Goal: Transaction & Acquisition: Purchase product/service

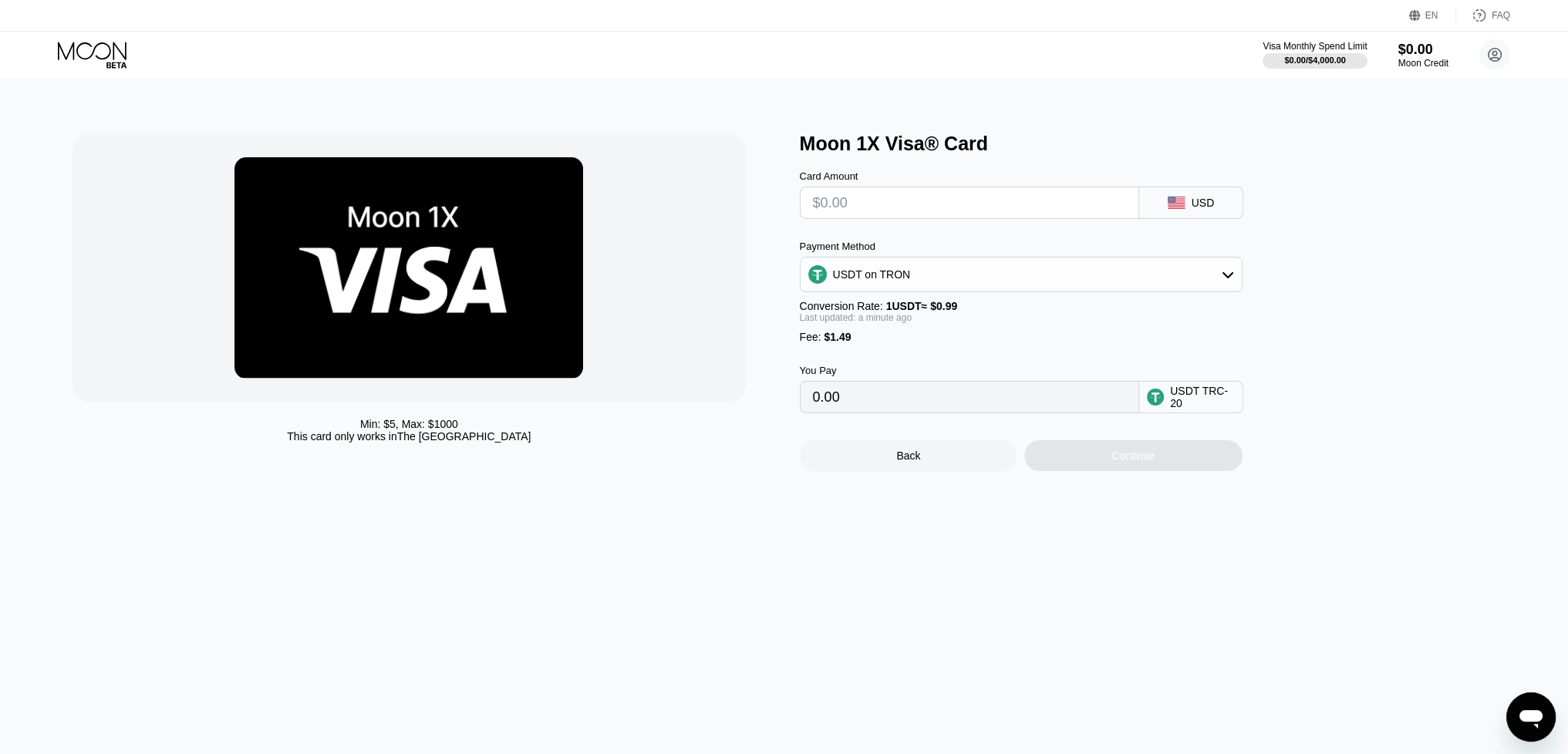
type input "$1"
type input "2.52"
type input "$16"
type input "17.67"
type input "$160"
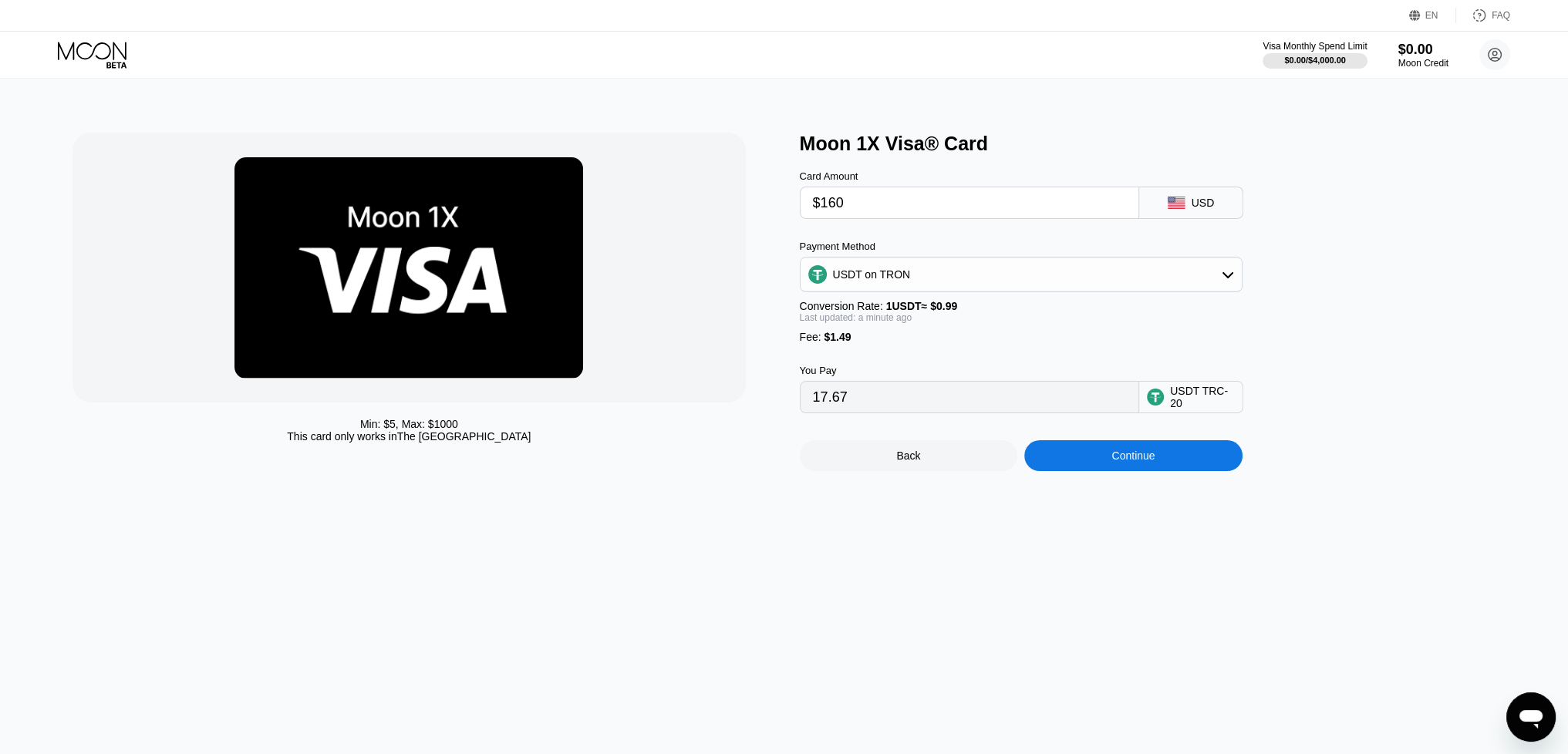
type input "163.12"
type input "$16"
type input "17.67"
type input "$165"
type input "168.17"
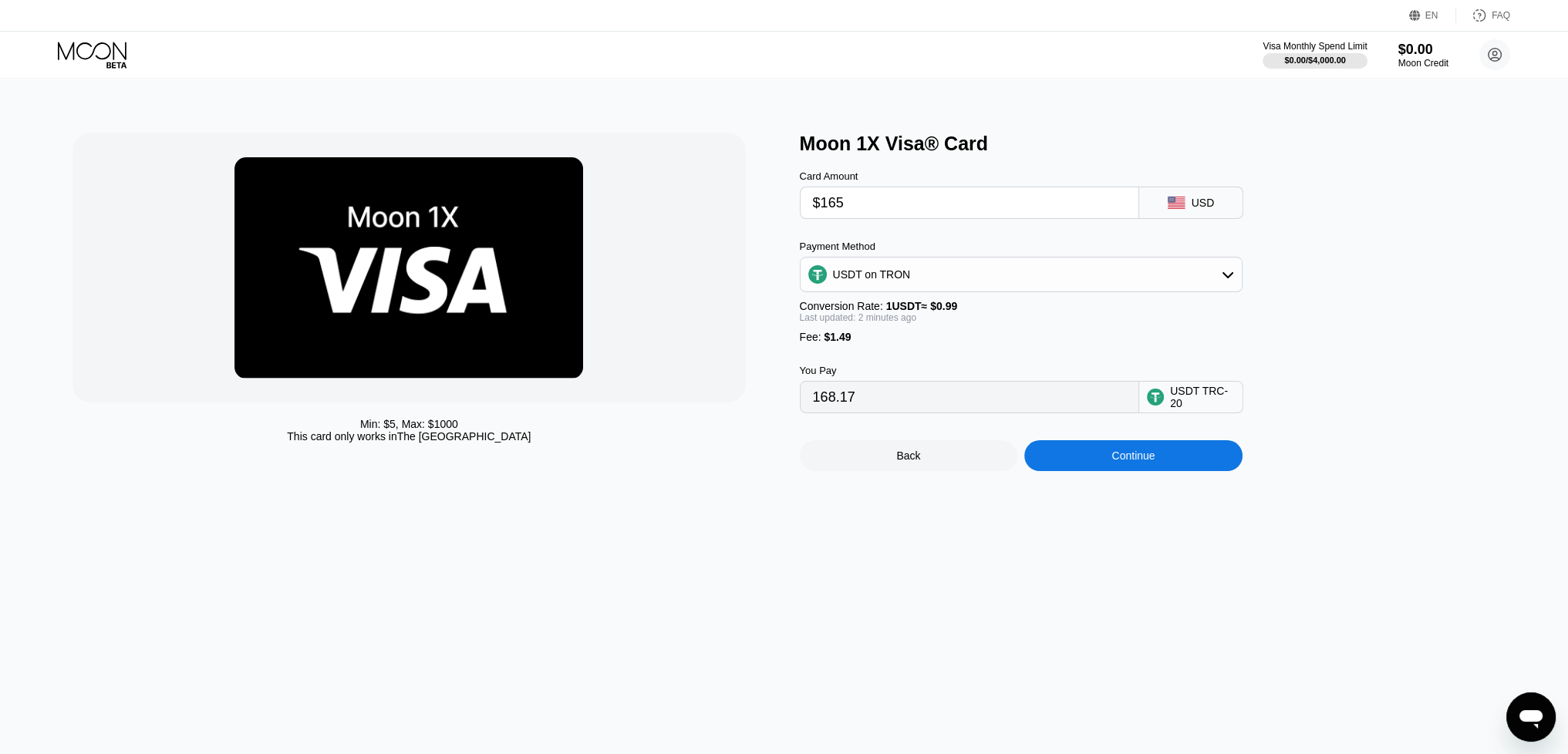
type input "$165"
click at [1126, 461] on div "Continue" at bounding box center [1133, 456] width 44 height 13
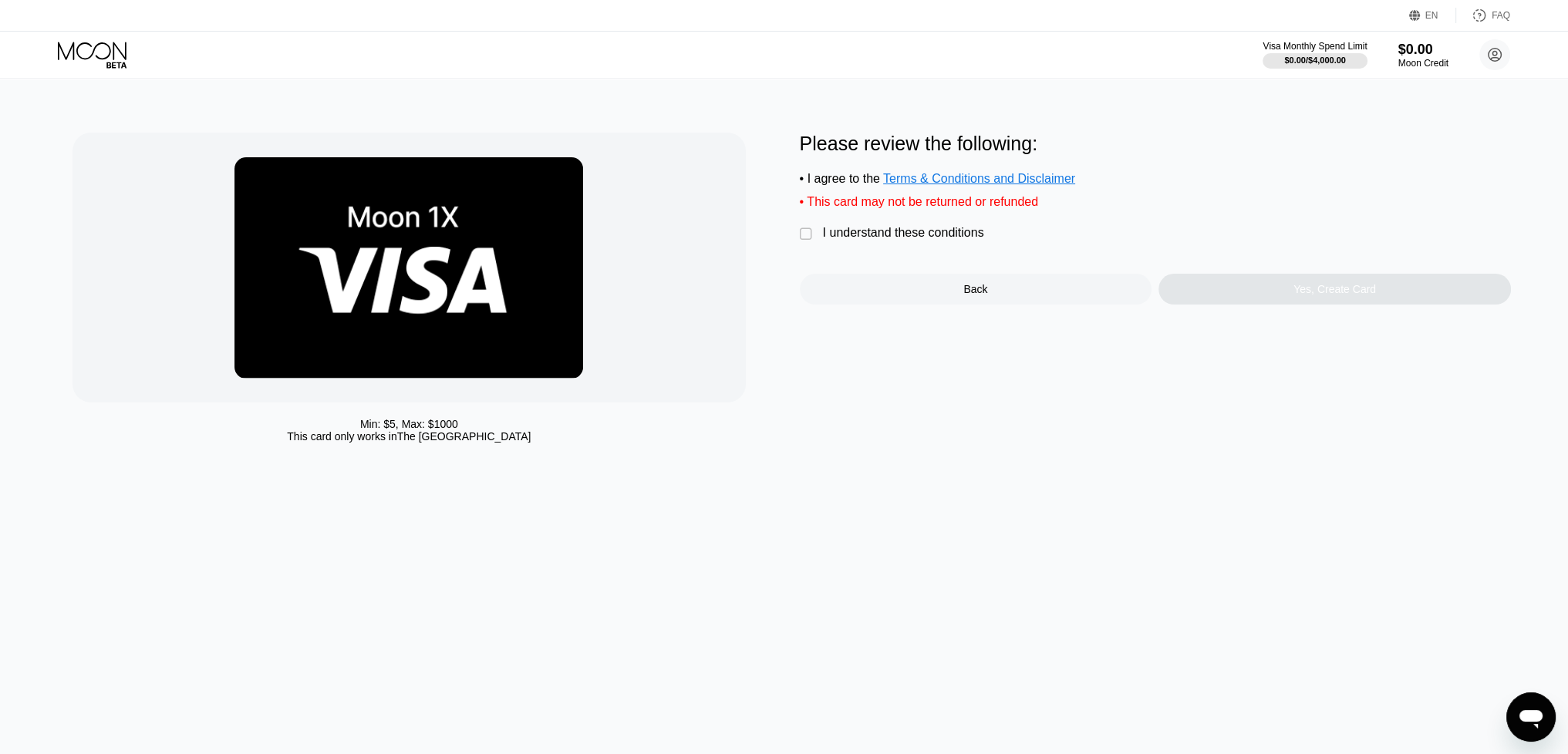
click at [824, 240] on div "I understand these conditions" at bounding box center [903, 233] width 161 height 14
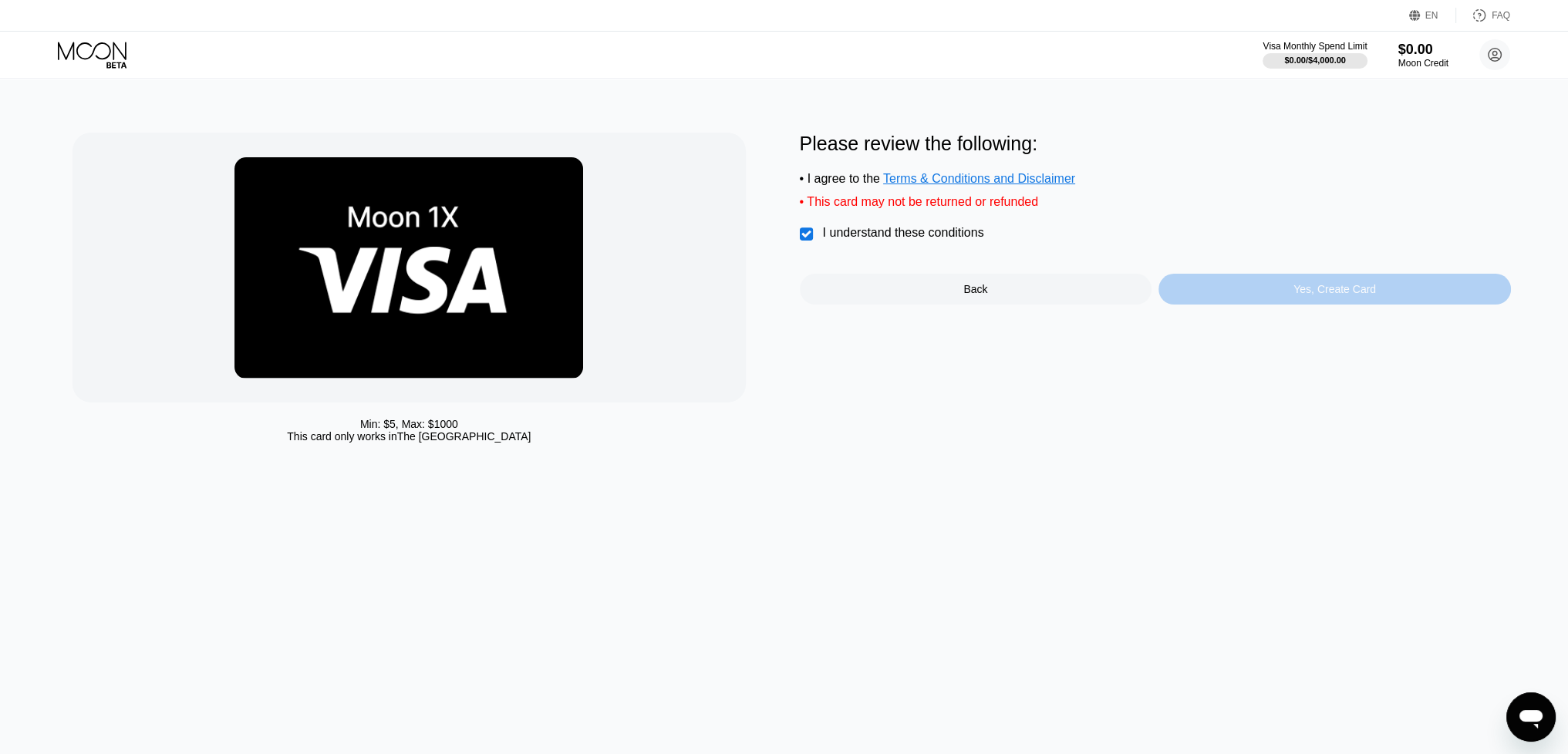
click at [1265, 296] on div "Yes, Create Card" at bounding box center [1335, 289] width 352 height 31
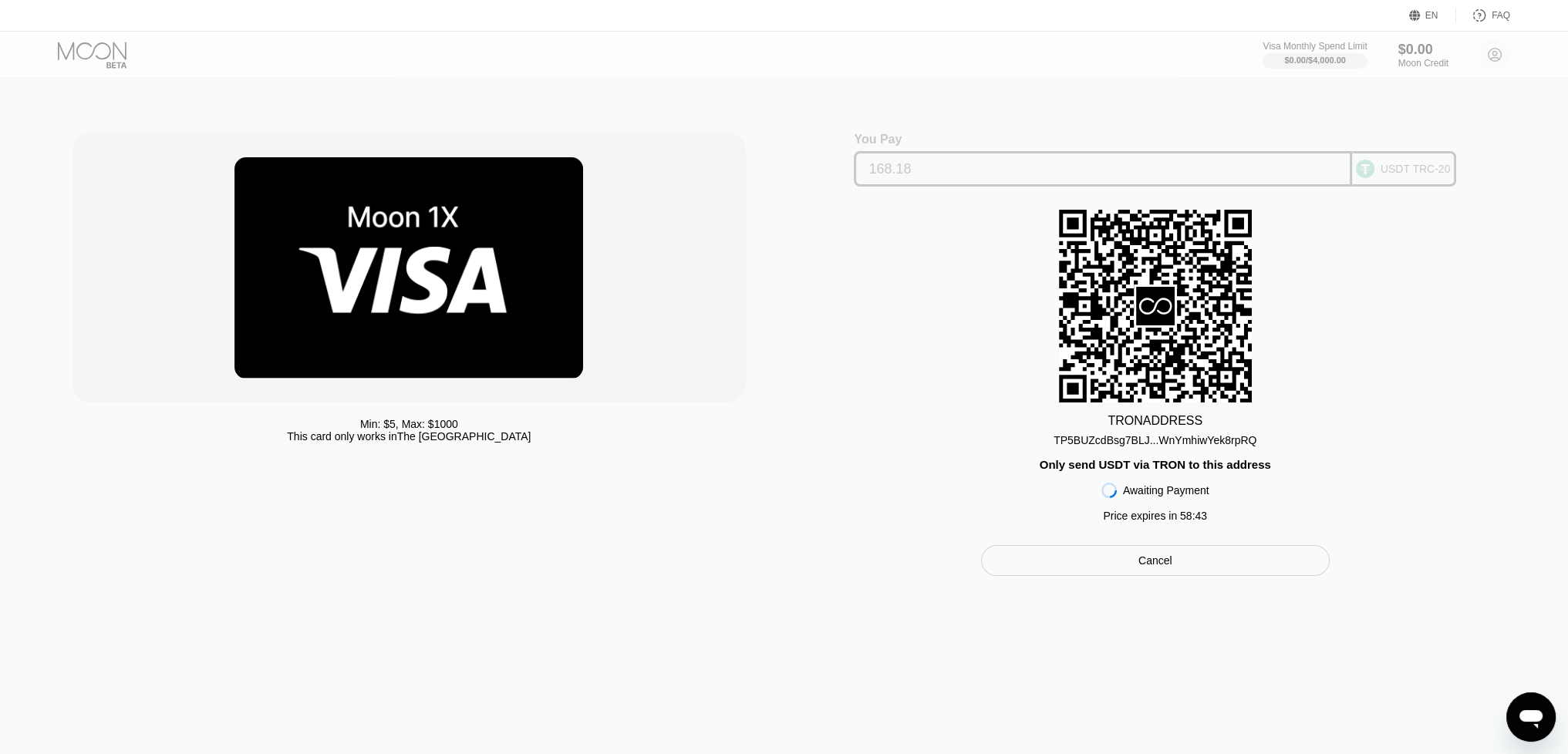
click at [993, 170] on input "168.18" at bounding box center [1103, 169] width 469 height 31
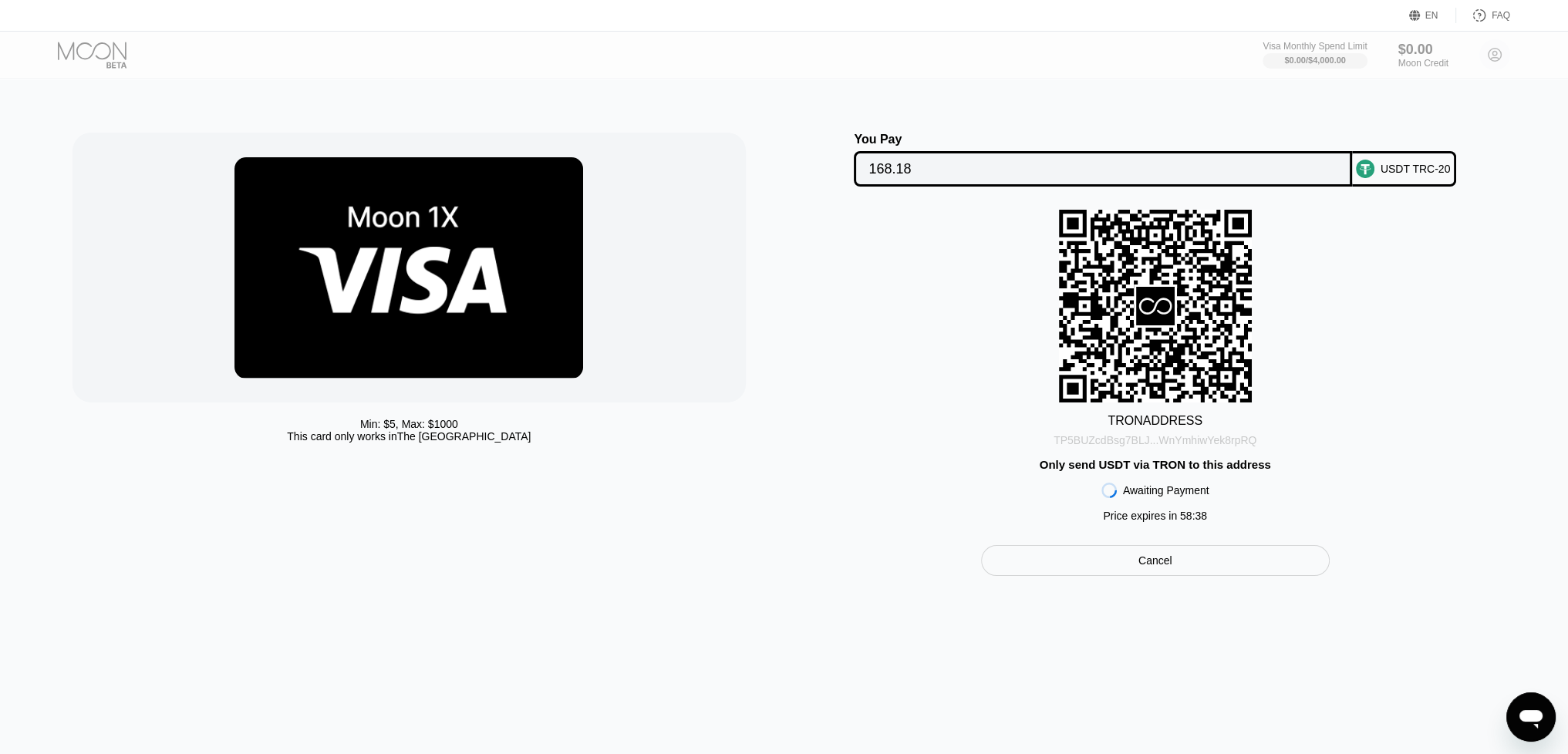
click at [1157, 442] on div "TP5BUZcdBsg7BLJ...WnYmhiwYek8rpRQ" at bounding box center [1155, 441] width 203 height 13
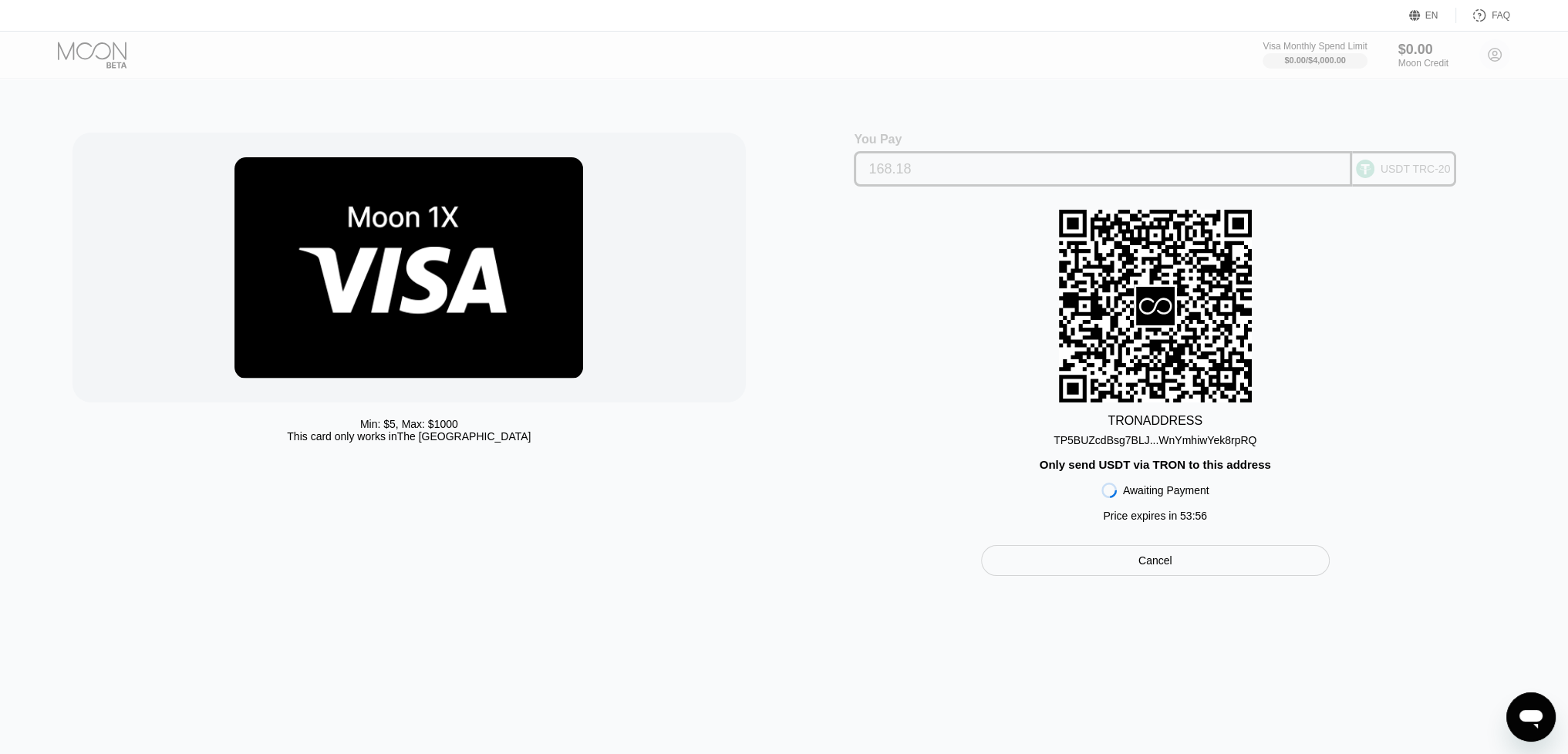
click at [893, 171] on input "168.18" at bounding box center [1103, 169] width 469 height 31
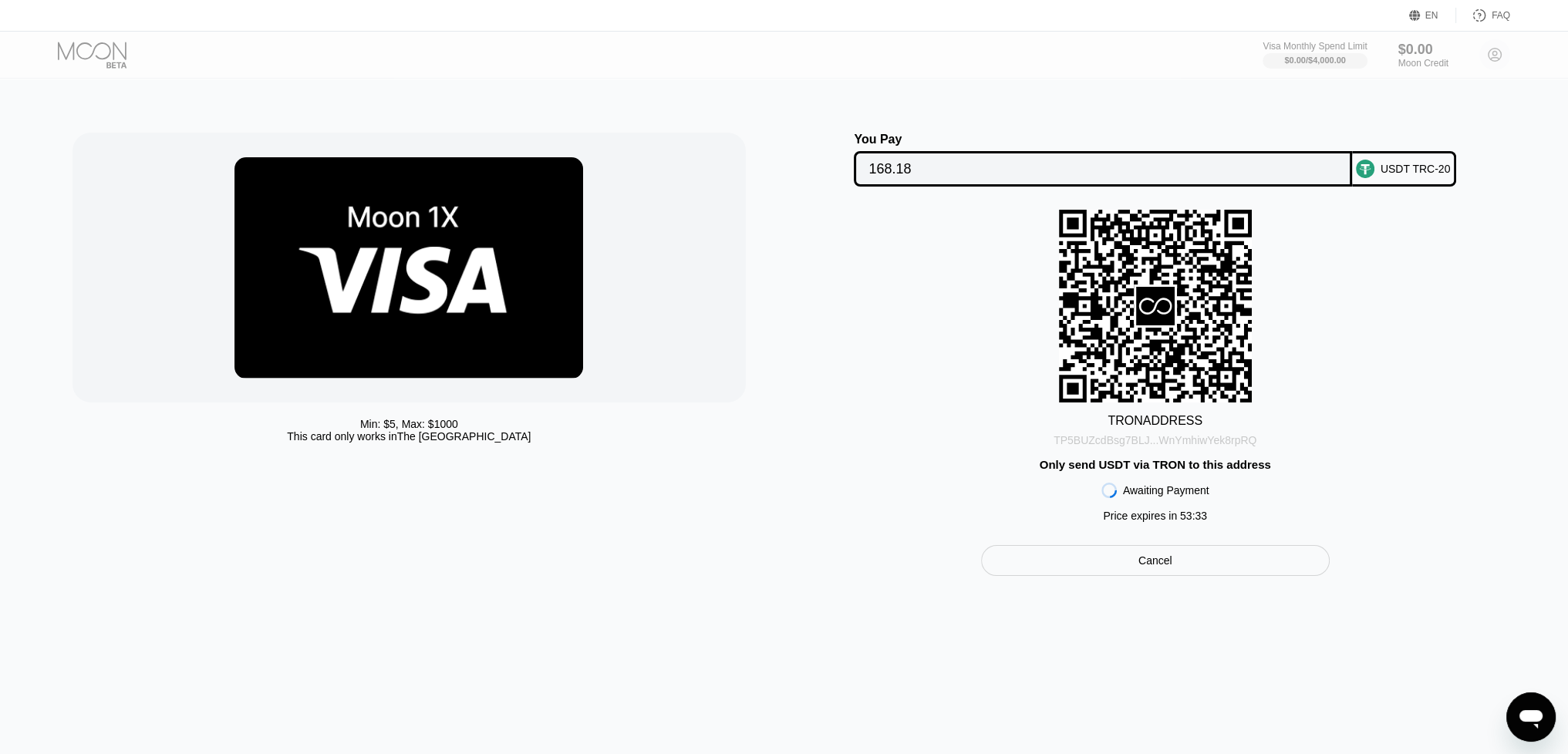
click at [1171, 441] on div "TP5BUZcdBsg7BLJ...WnYmhiwYek8rpRQ" at bounding box center [1155, 441] width 203 height 13
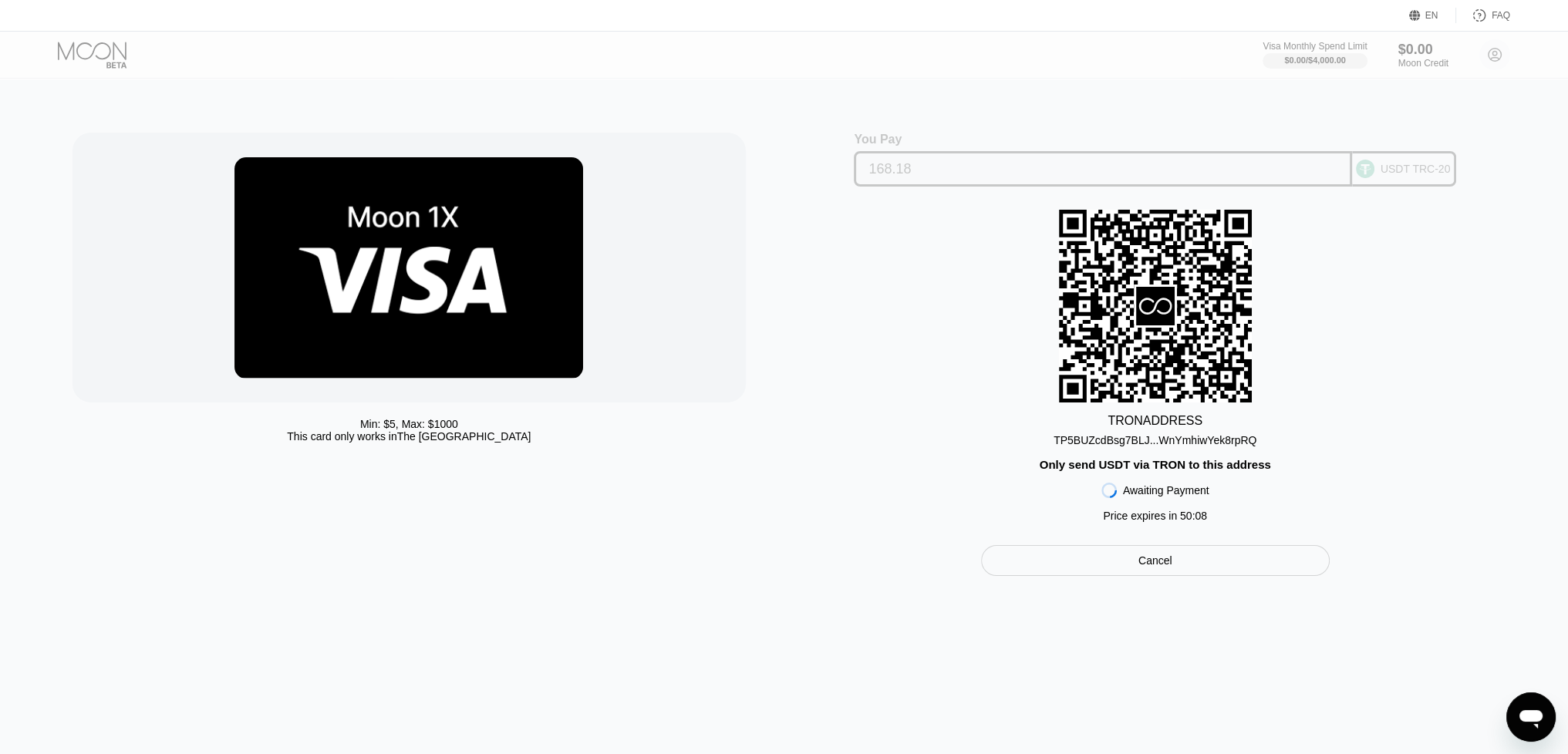
click at [966, 169] on input "168.18" at bounding box center [1103, 169] width 469 height 31
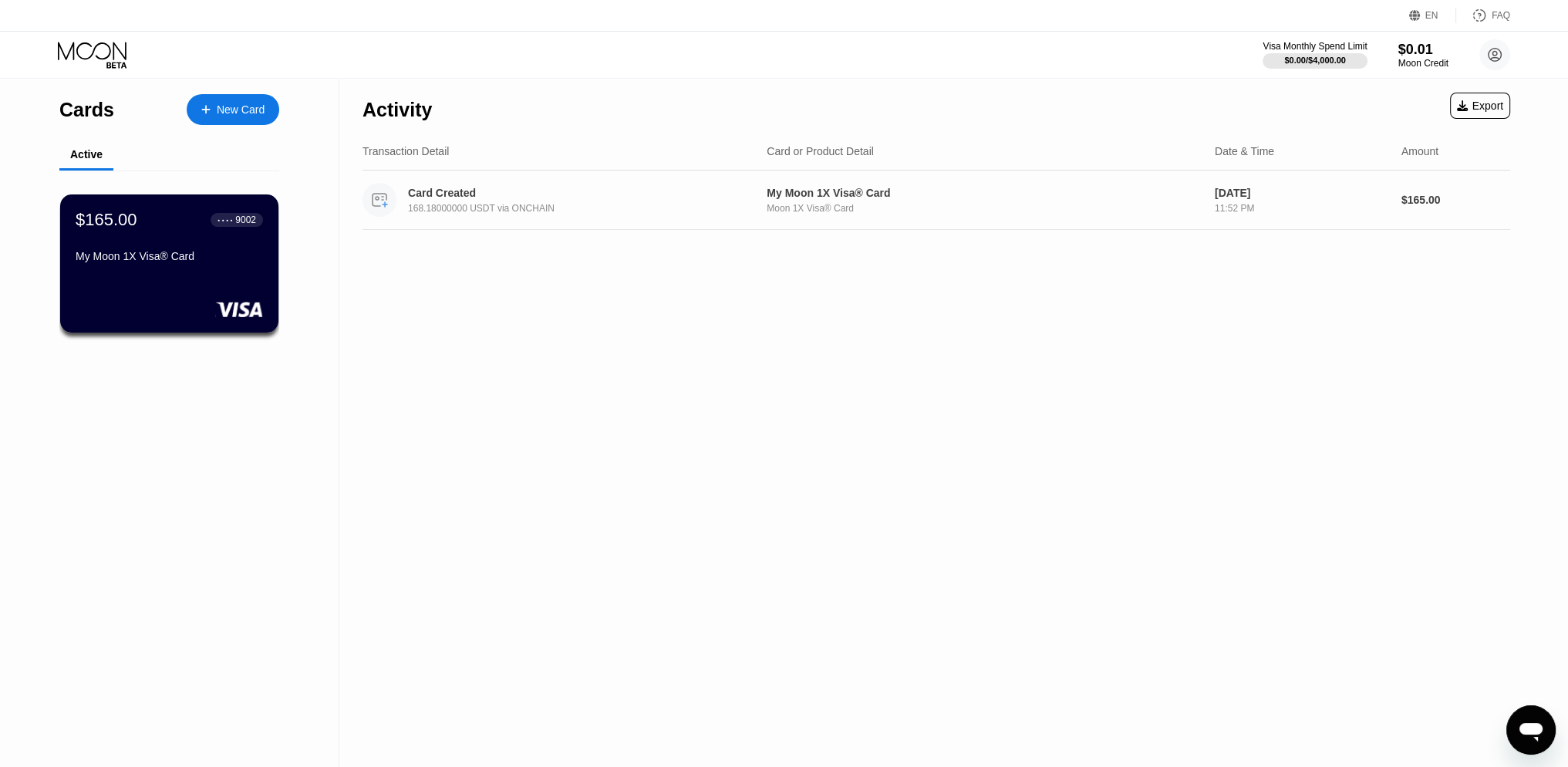
click at [461, 201] on div "Card Created 168.18000000 USDT via ONCHAIN" at bounding box center [584, 200] width 352 height 27
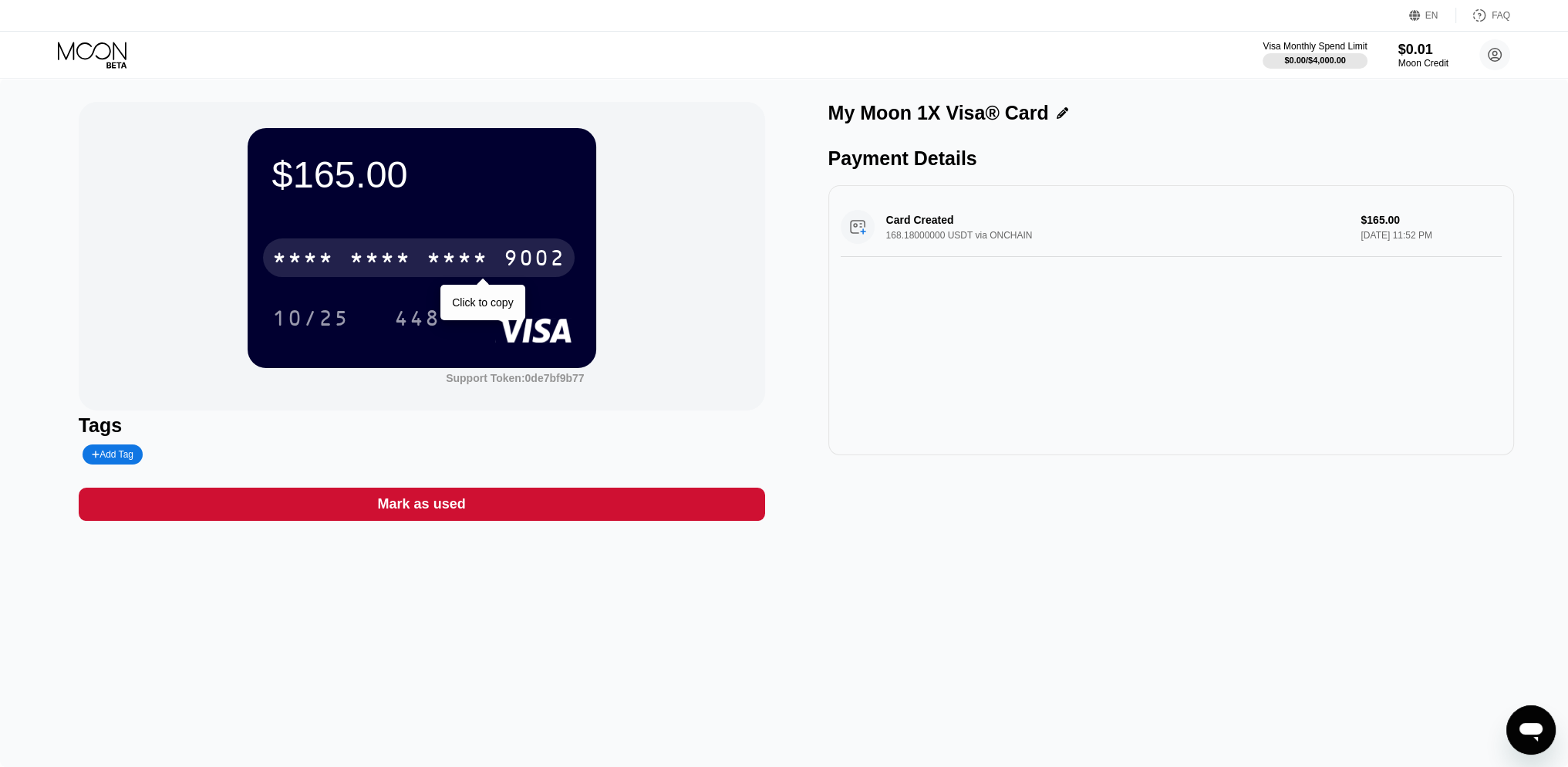
click at [340, 255] on div "* * * * * * * * * * * * 9002" at bounding box center [418, 257] width 312 height 38
click at [426, 256] on div "2702" at bounding box center [457, 259] width 62 height 25
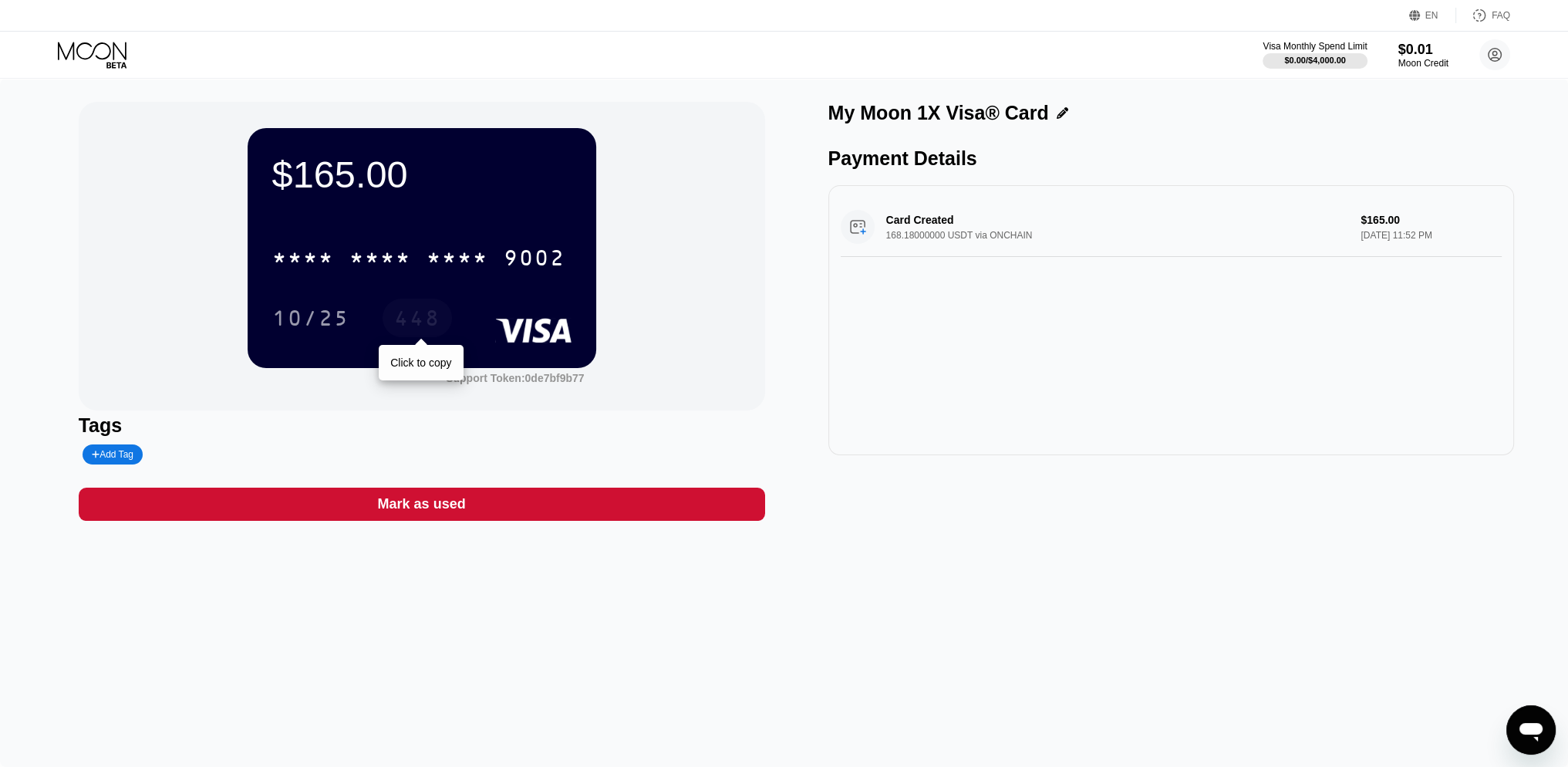
click at [414, 318] on div "448" at bounding box center [417, 320] width 46 height 25
click at [299, 319] on div "10/25" at bounding box center [311, 320] width 77 height 25
click at [483, 264] on div "* * * *" at bounding box center [457, 259] width 62 height 25
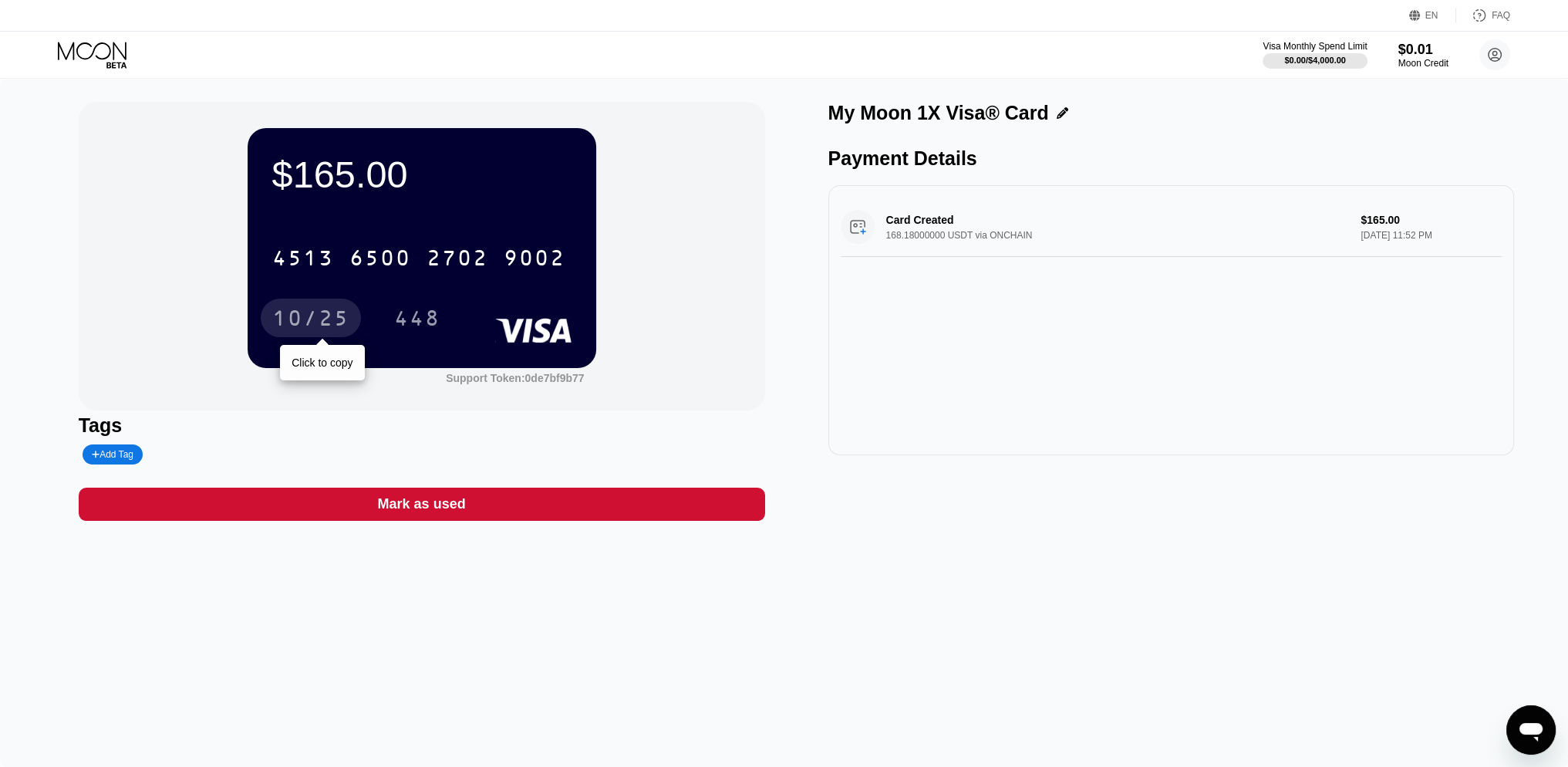
click at [329, 324] on div "10/25" at bounding box center [311, 320] width 77 height 25
click at [867, 228] on div "Card Created 168.18000000 USDT via ONCHAIN $165.00 Aug 20, 2025 11:52 PM" at bounding box center [1171, 226] width 661 height 59
click at [926, 224] on div "Card Created 168.18000000 USDT via ONCHAIN $165.00 Aug 20, 2025 11:52 PM" at bounding box center [1171, 226] width 661 height 59
click at [1057, 112] on icon at bounding box center [1062, 113] width 12 height 12
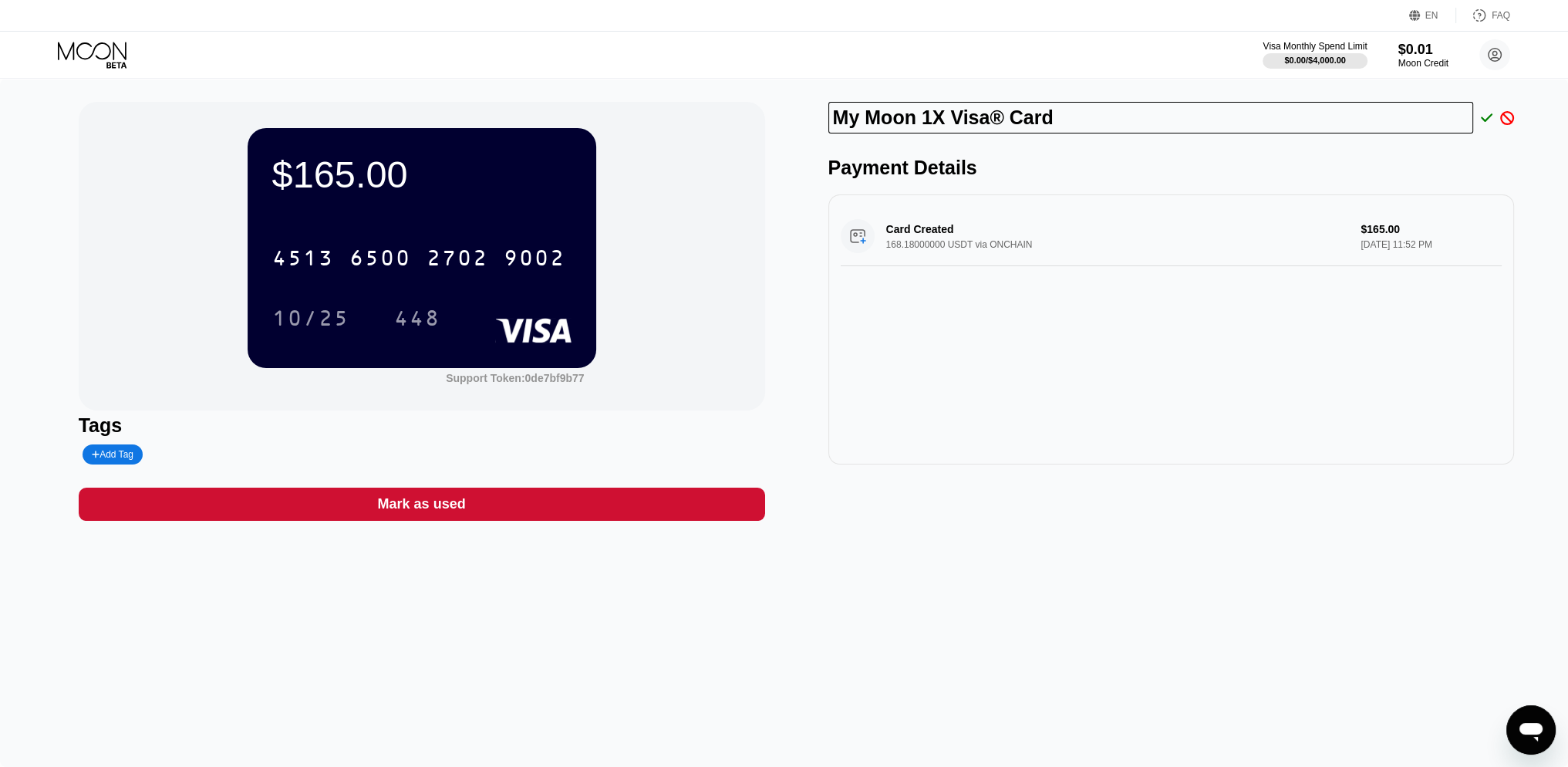
click at [968, 172] on div "Payment Details" at bounding box center [1171, 167] width 686 height 23
click at [1033, 175] on div "Payment Details" at bounding box center [1171, 167] width 686 height 23
click at [1529, 152] on div "$165.00 4513 6500 2702 9002 10/25 448 Support Token: 0de7bf9b77 Tags Add Tag Ma…" at bounding box center [784, 423] width 1568 height 688
click at [1485, 171] on div "Payment Details" at bounding box center [1171, 167] width 686 height 23
click at [1246, 517] on div "My Moon 1X Visa® Card Payment Details Card Created 168.18000000 USDT via ONCHAI…" at bounding box center [1171, 311] width 686 height 419
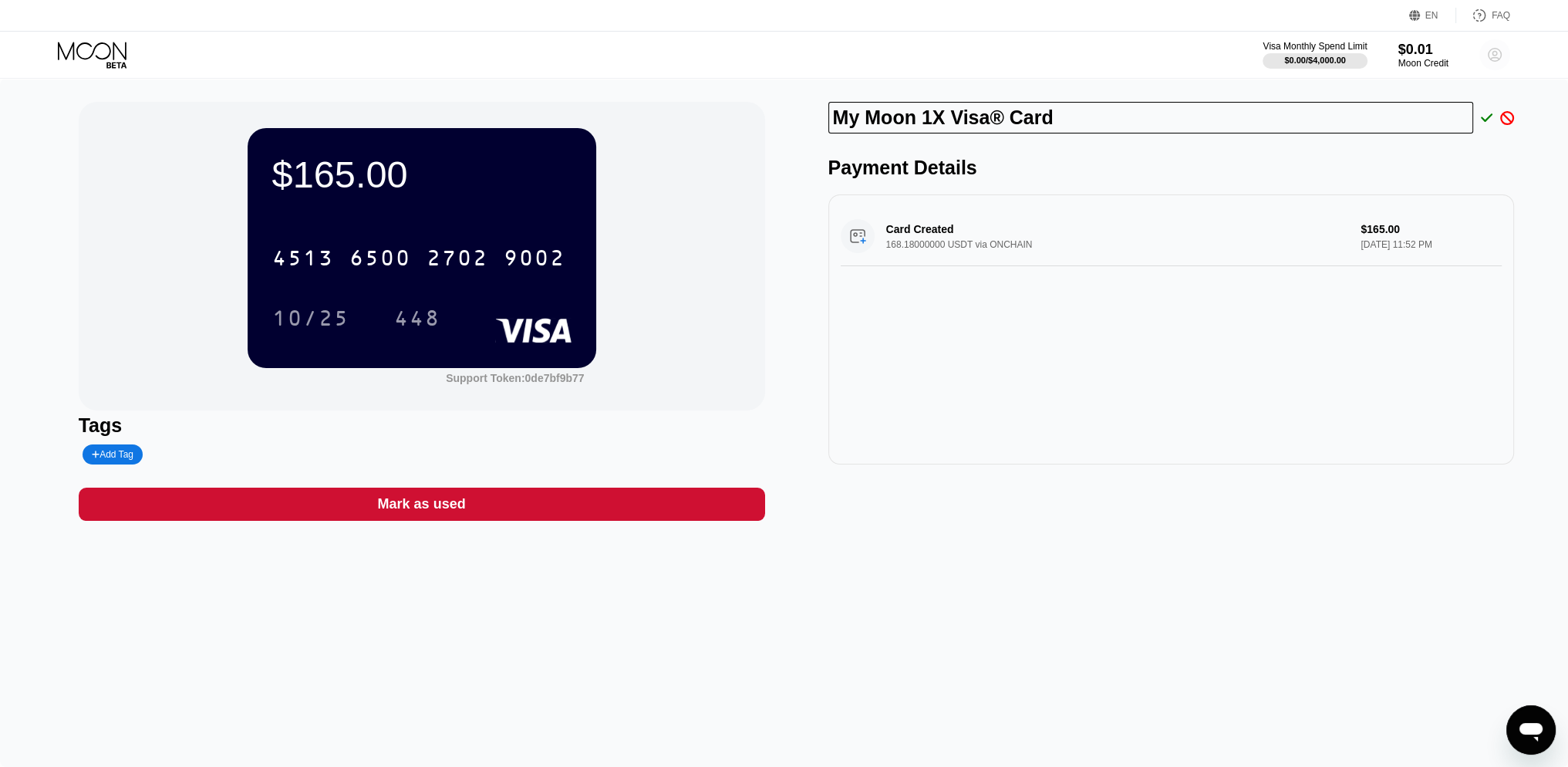
click at [1495, 54] on circle at bounding box center [1494, 55] width 31 height 31
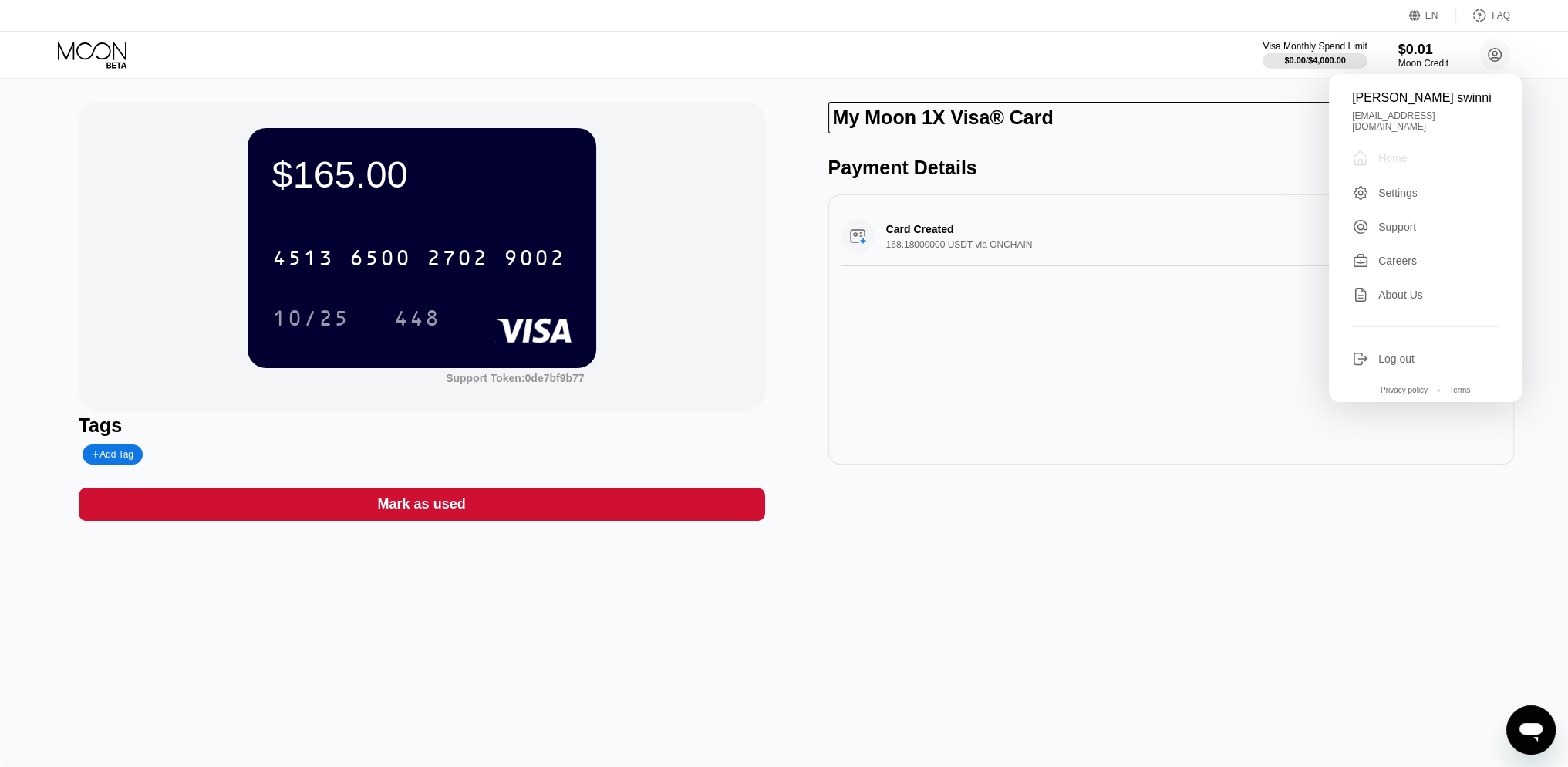
click at [1382, 152] on div "Home" at bounding box center [1392, 158] width 28 height 13
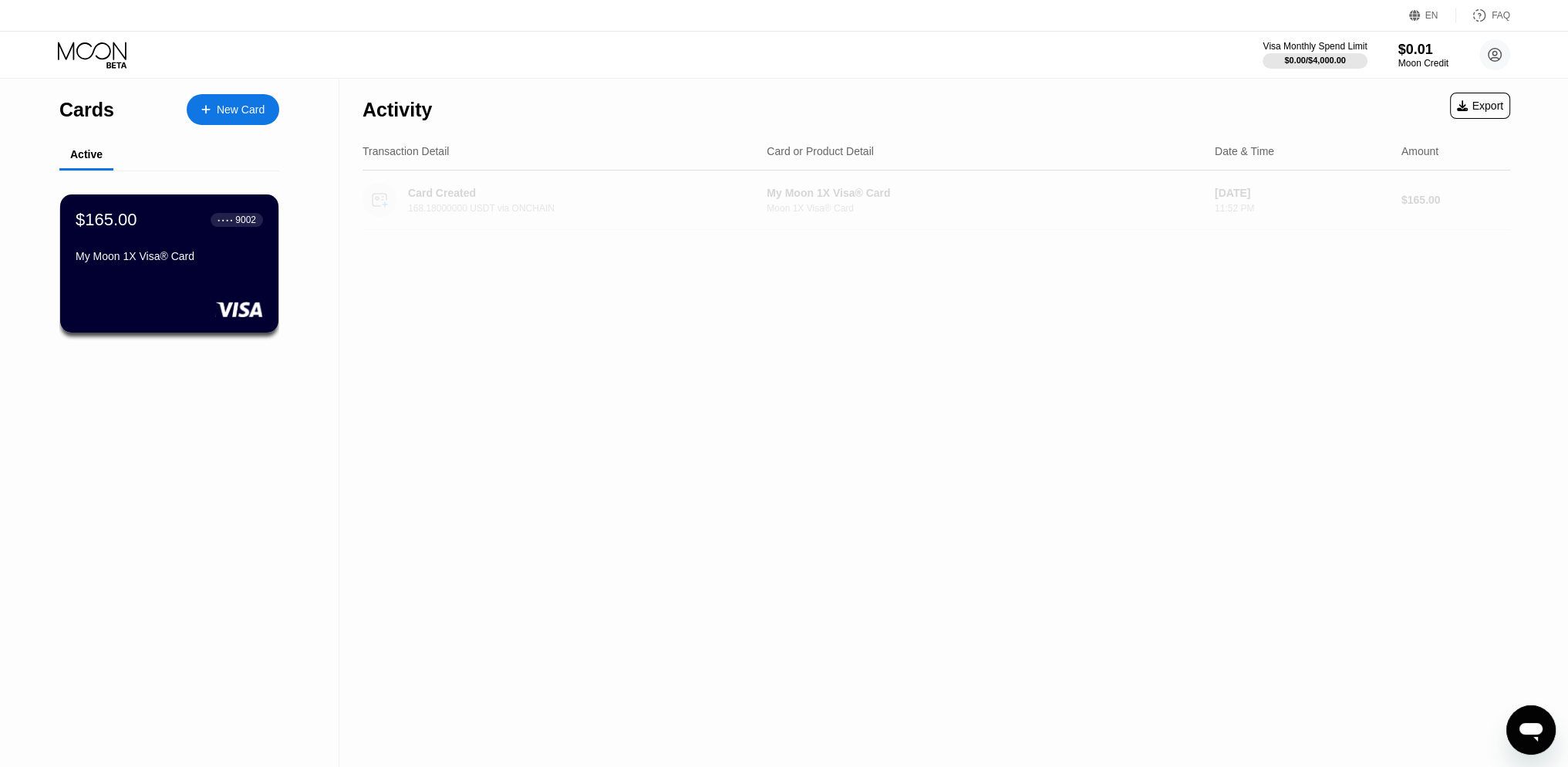
click at [485, 204] on div "168.18000000 USDT via ONCHAIN" at bounding box center [584, 208] width 352 height 11
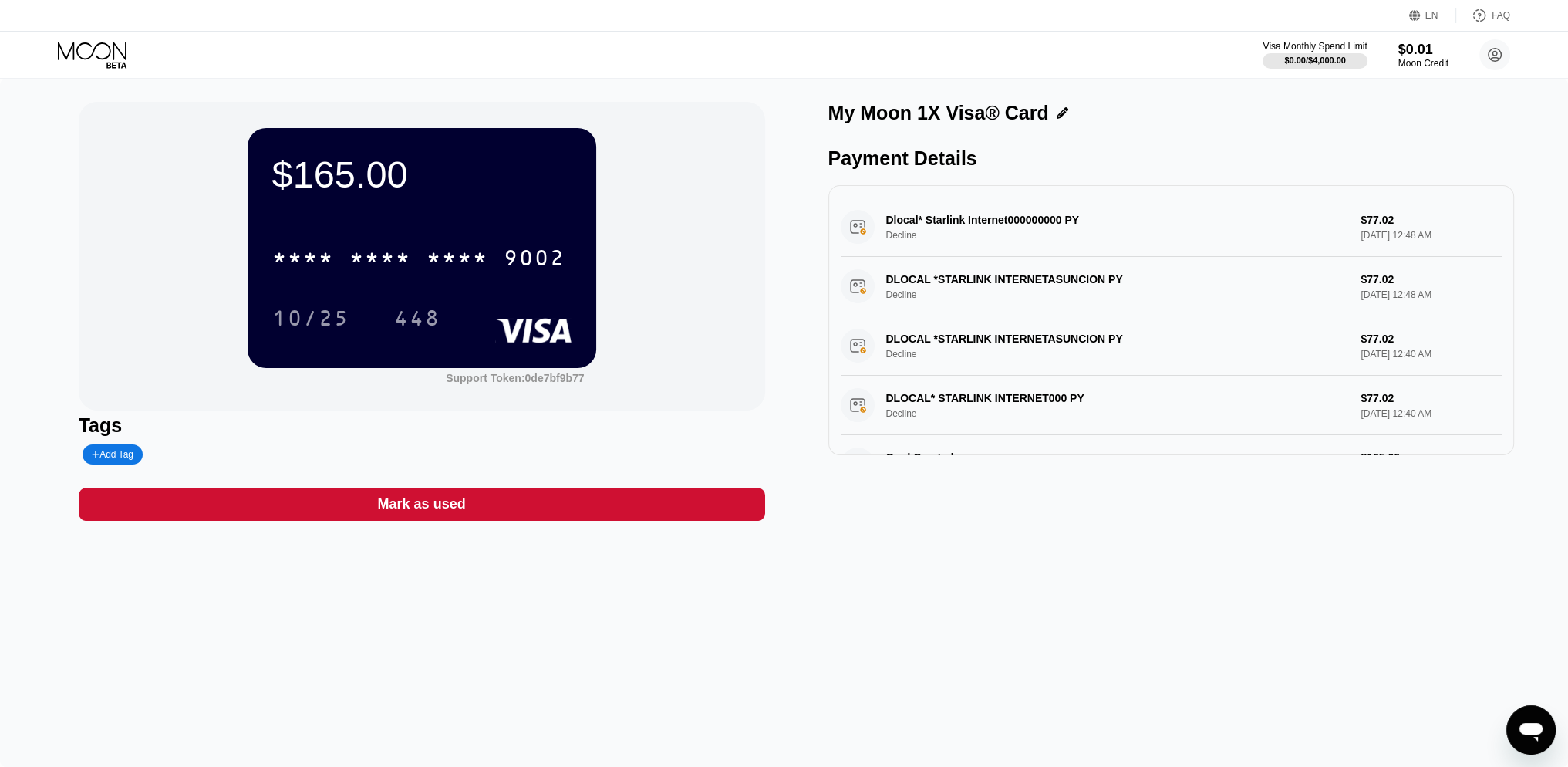
drag, startPoint x: 826, startPoint y: 115, endPoint x: 962, endPoint y: 115, distance: 136.0
click at [959, 115] on div "$165.00 * * * * * * * * * * * * 9002 10/25 448 Support Token: 0de7bf9b77 Tags A…" at bounding box center [784, 311] width 1411 height 419
click at [962, 115] on div "My Moon 1X Visa® Card" at bounding box center [938, 113] width 221 height 23
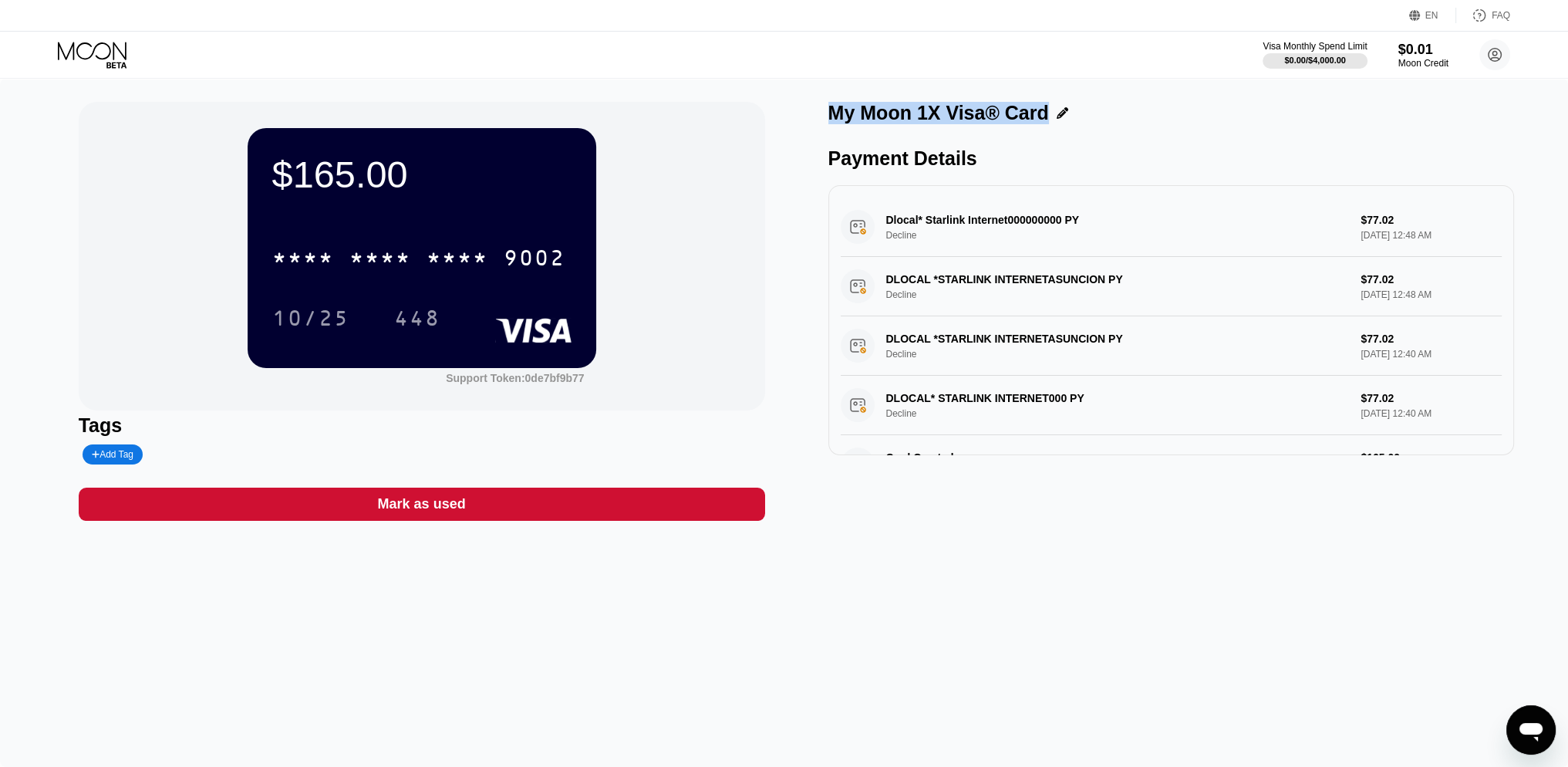
copy div "My Moon 1X Visa® Card"
click at [1096, 118] on div "My Moon 1X Visa® Card" at bounding box center [1171, 113] width 686 height 23
click at [1337, 130] on div "My Moon 1X Visa® Card" at bounding box center [1171, 116] width 686 height 30
click at [1536, 140] on div "$165.00 * * * * * * * * * * * * 9002 10/25 448 Support Token: 0de7bf9b77 Tags A…" at bounding box center [784, 423] width 1568 height 688
click at [1267, 561] on div "$165.00 * * * * * * * * * * * * 9002 10/25 448 Support Token: 0de7bf9b77 Tags A…" at bounding box center [784, 423] width 1568 height 688
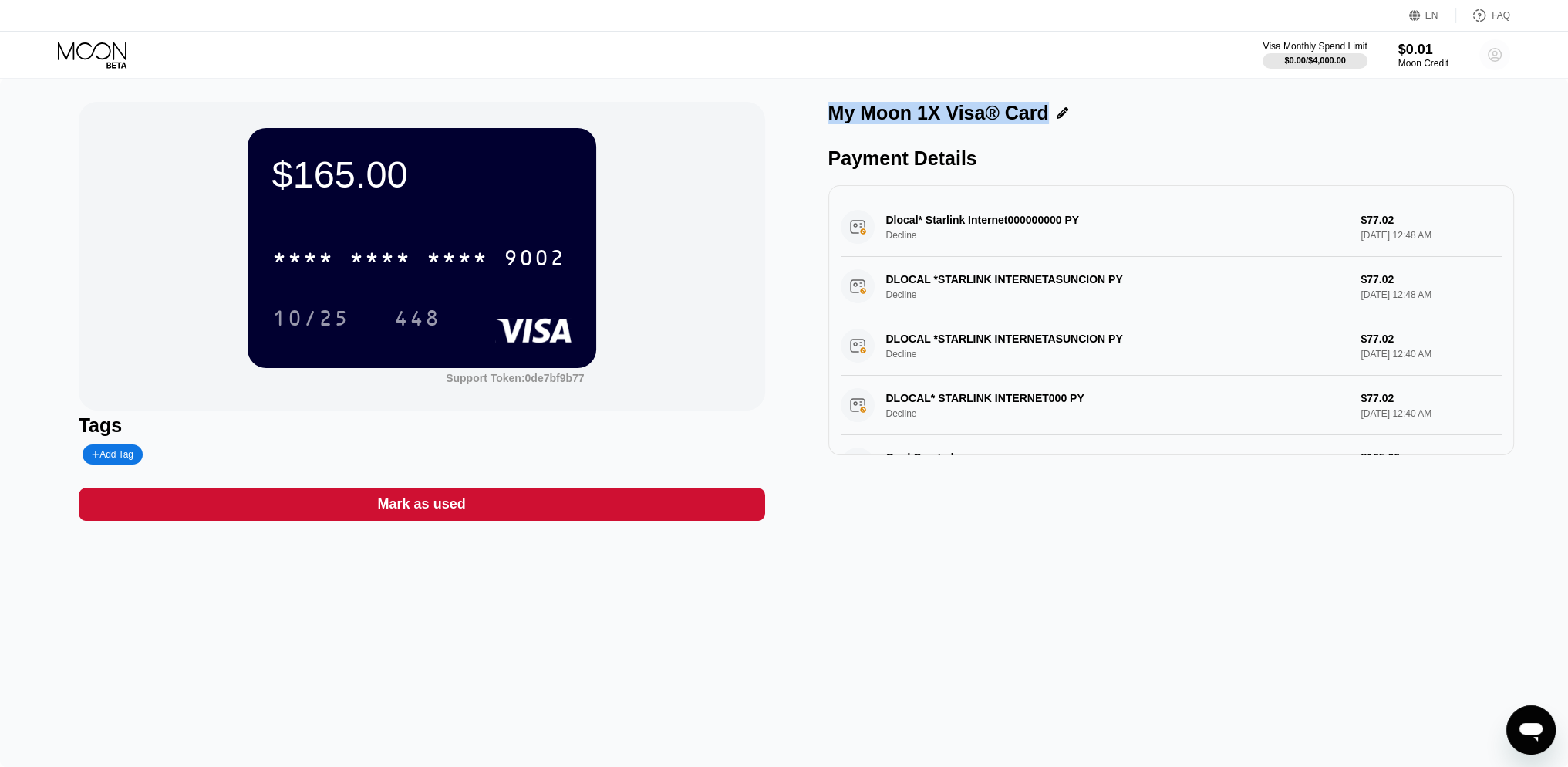
click at [1501, 55] on icon at bounding box center [1494, 55] width 13 height 13
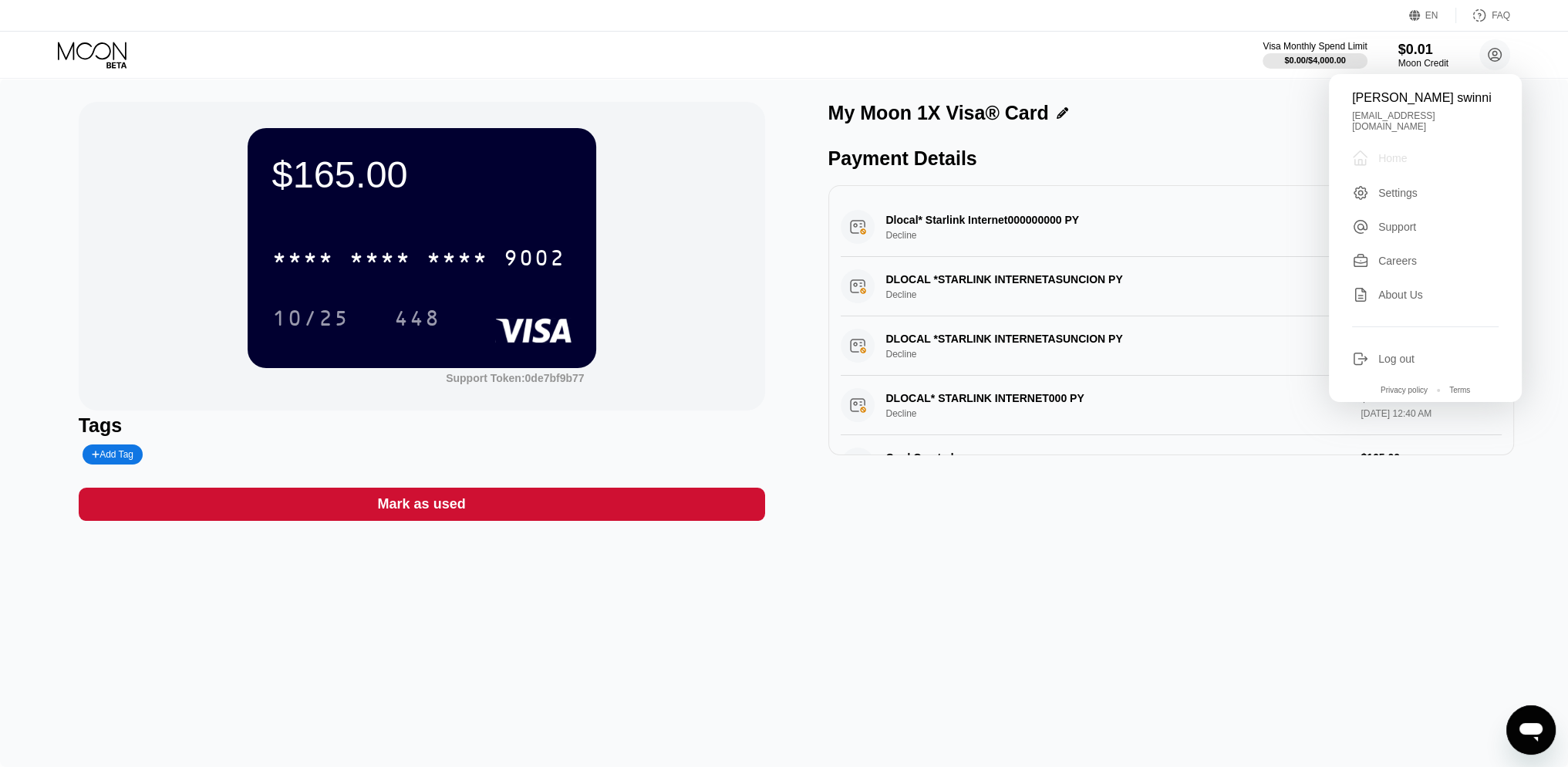
click at [1385, 154] on div "Home" at bounding box center [1392, 158] width 28 height 13
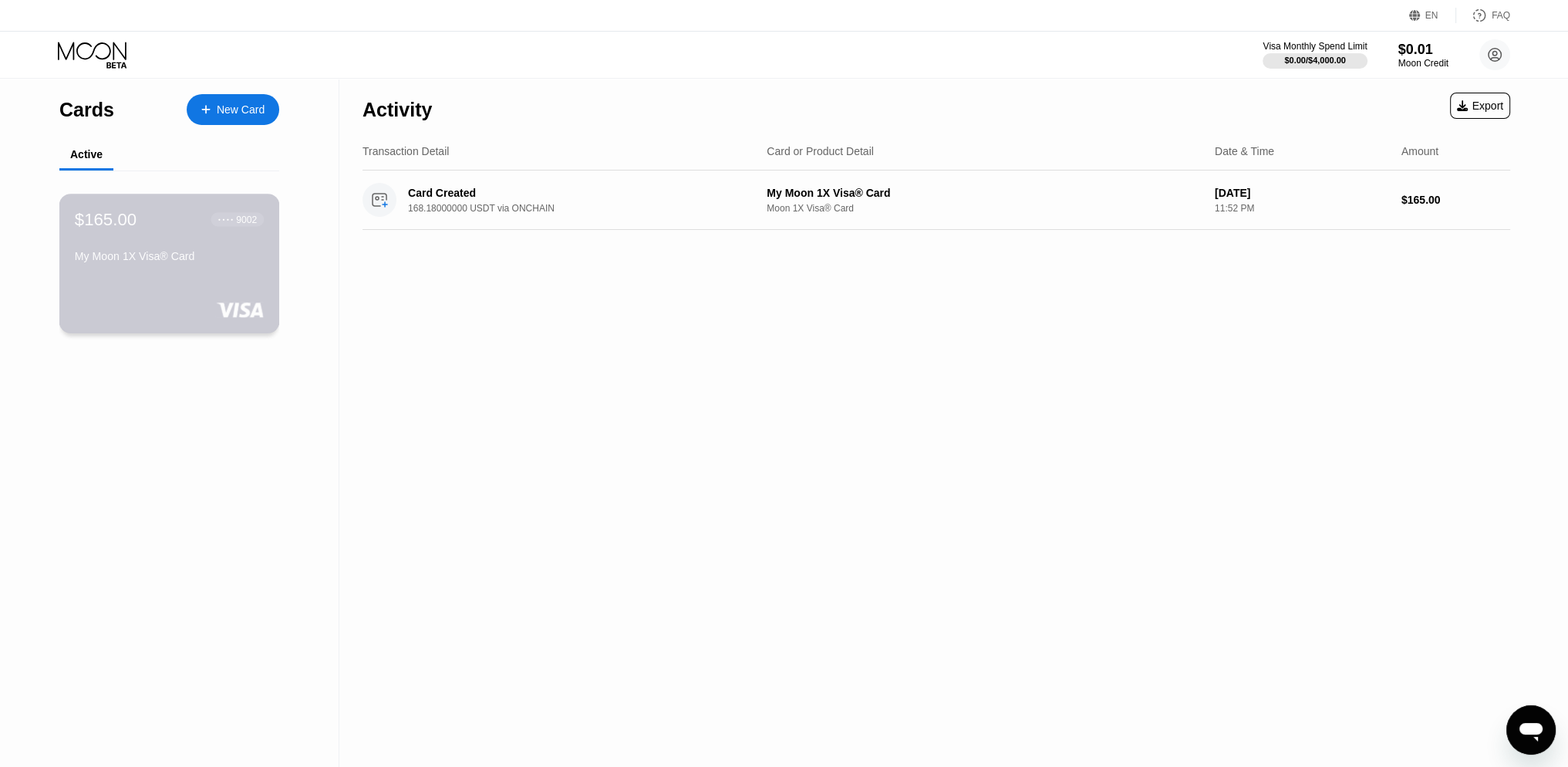
click at [224, 241] on div "$165.00 ● ● ● ● 9002 My Moon 1X Visa® Card" at bounding box center [169, 238] width 189 height 59
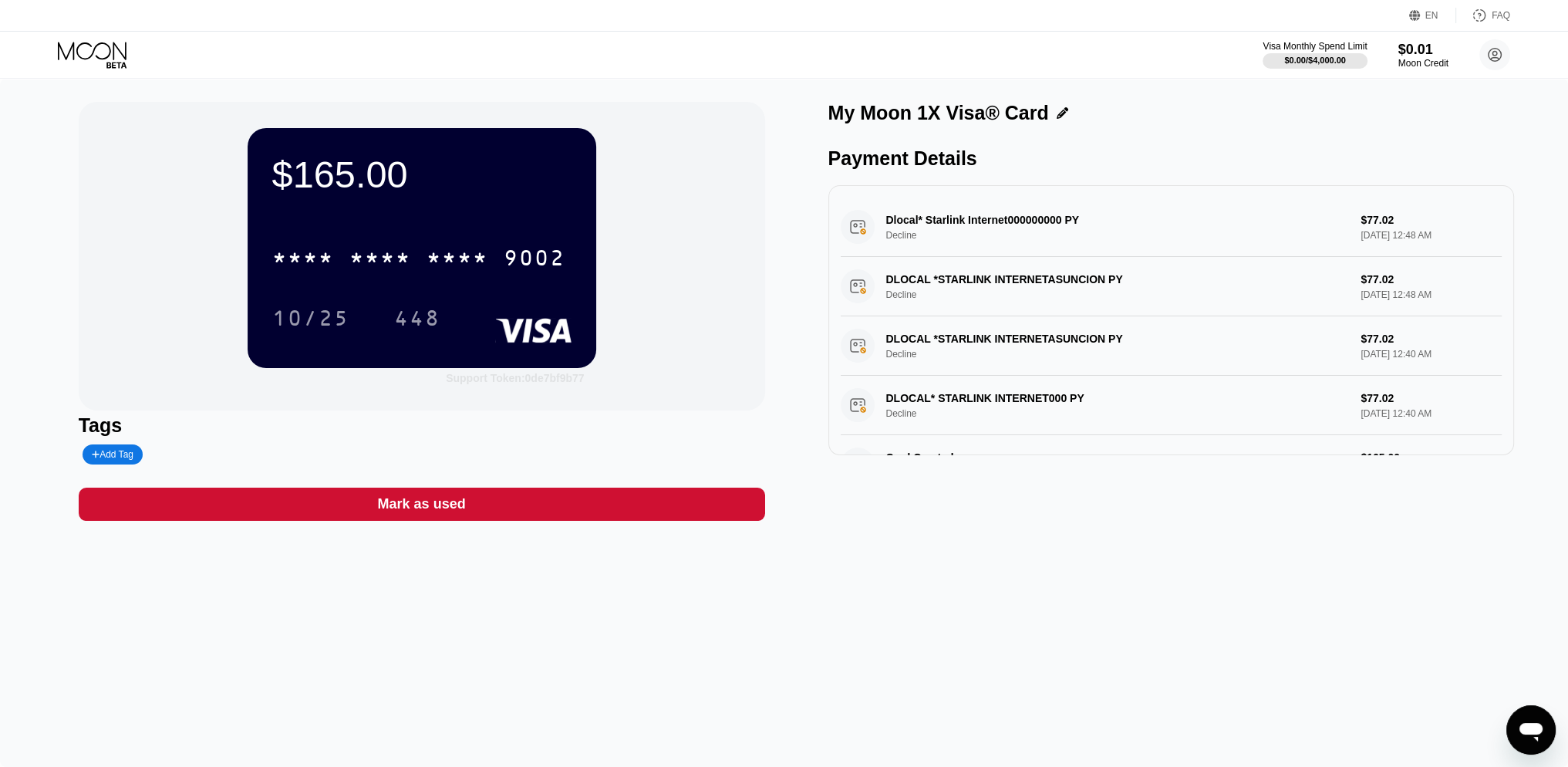
click at [552, 382] on div "Support Token: 0de7bf9b77" at bounding box center [515, 378] width 138 height 13
drag, startPoint x: 824, startPoint y: 114, endPoint x: 930, endPoint y: 125, distance: 106.6
click at [922, 125] on div "$165.00 * * * * * * * * * * * * 9002 10/25 448 Support Token: 0de7bf9b77 Tags A…" at bounding box center [784, 311] width 1411 height 419
click at [922, 107] on div "My Moon 1X Visa® Card" at bounding box center [938, 113] width 221 height 23
click at [922, 110] on div "My Moon 1X Visa® Card" at bounding box center [938, 113] width 221 height 23
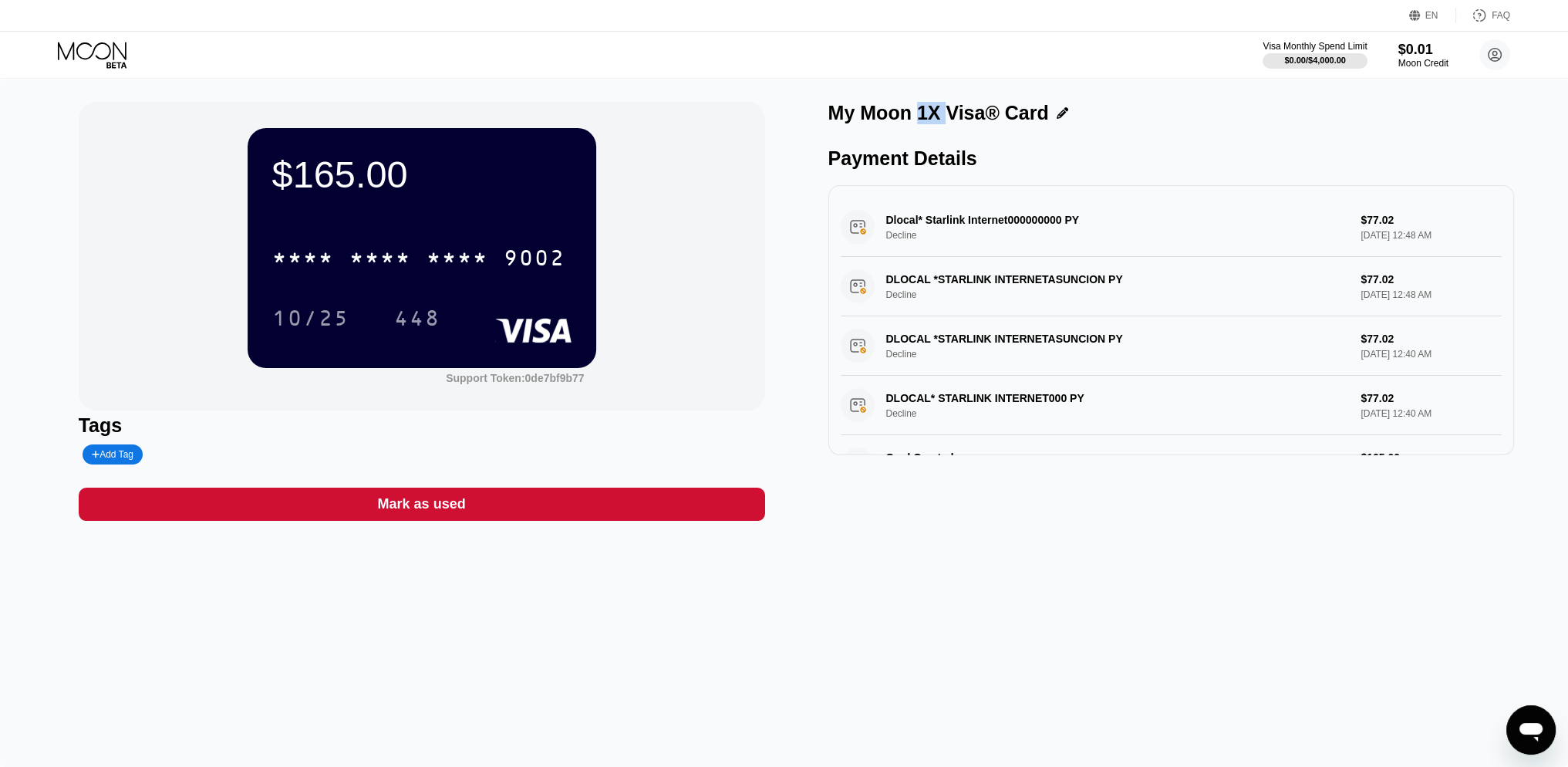
click at [922, 110] on div "My Moon 1X Visa® Card" at bounding box center [938, 113] width 221 height 23
copy div "My Moon 1X Visa® Card"
click at [436, 258] on div "* * * *" at bounding box center [457, 259] width 62 height 25
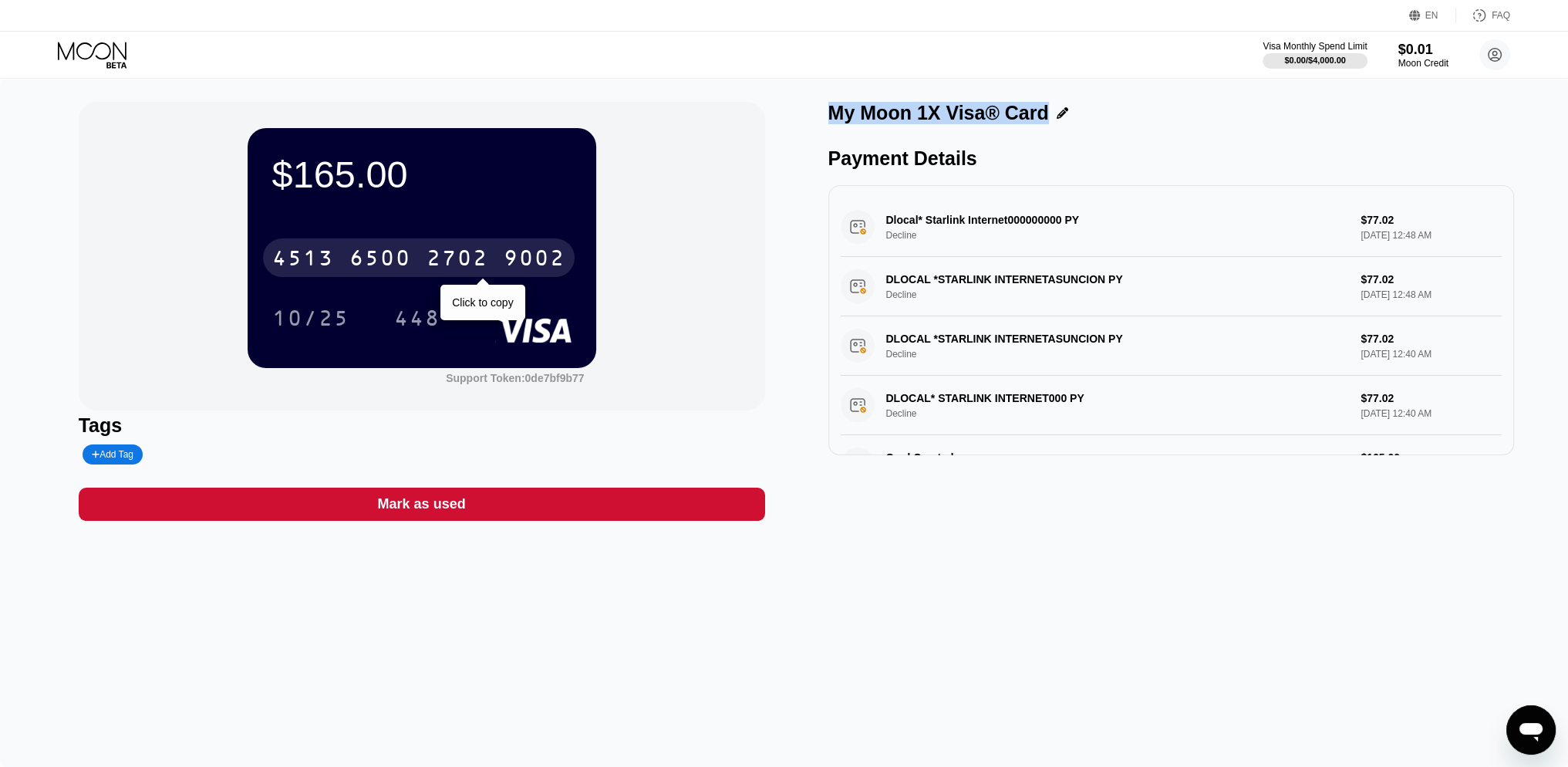
click at [461, 259] on div "2702" at bounding box center [457, 259] width 62 height 25
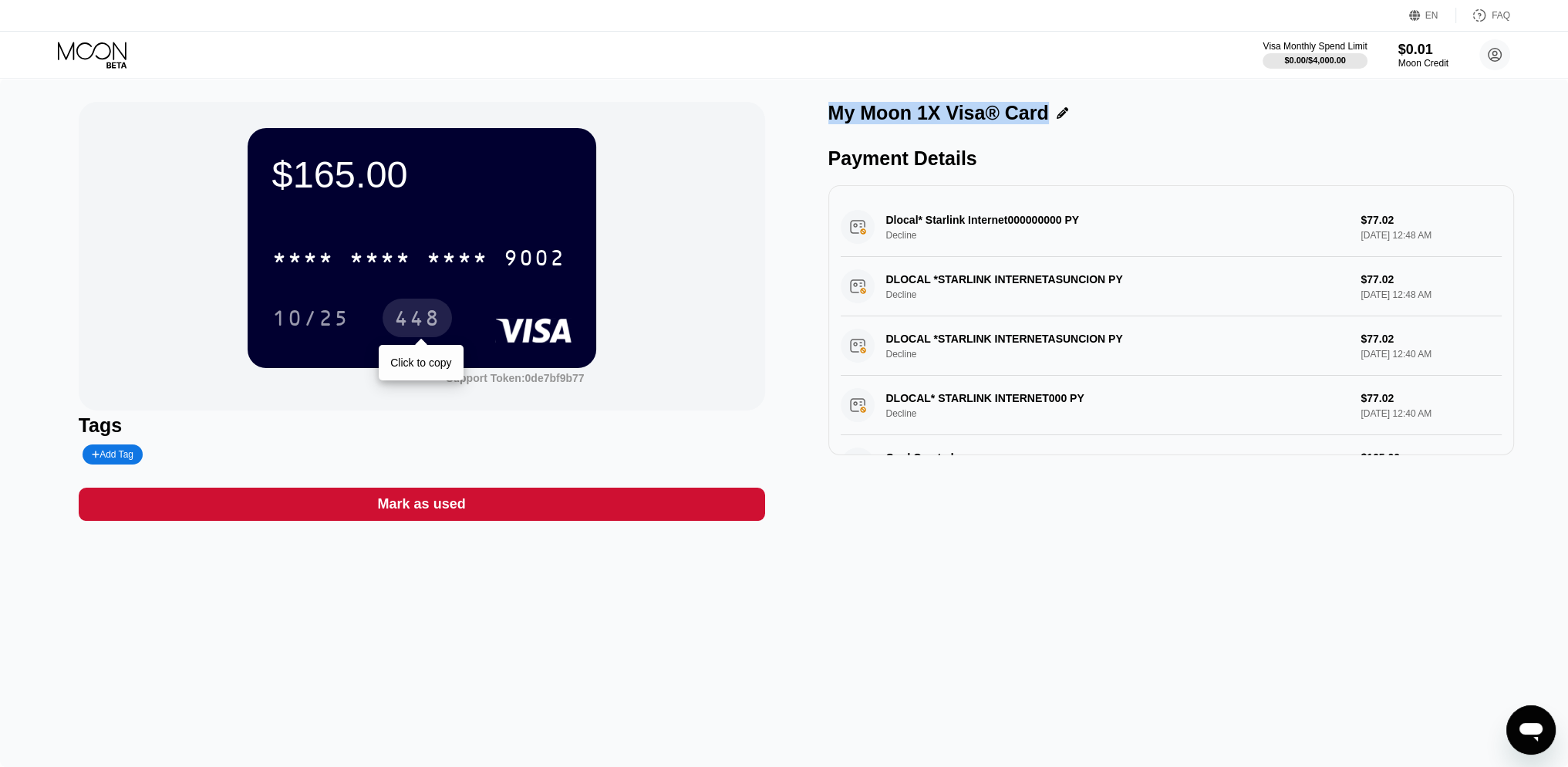
click at [426, 320] on div "448" at bounding box center [417, 320] width 46 height 25
click at [421, 314] on div "448" at bounding box center [417, 320] width 46 height 25
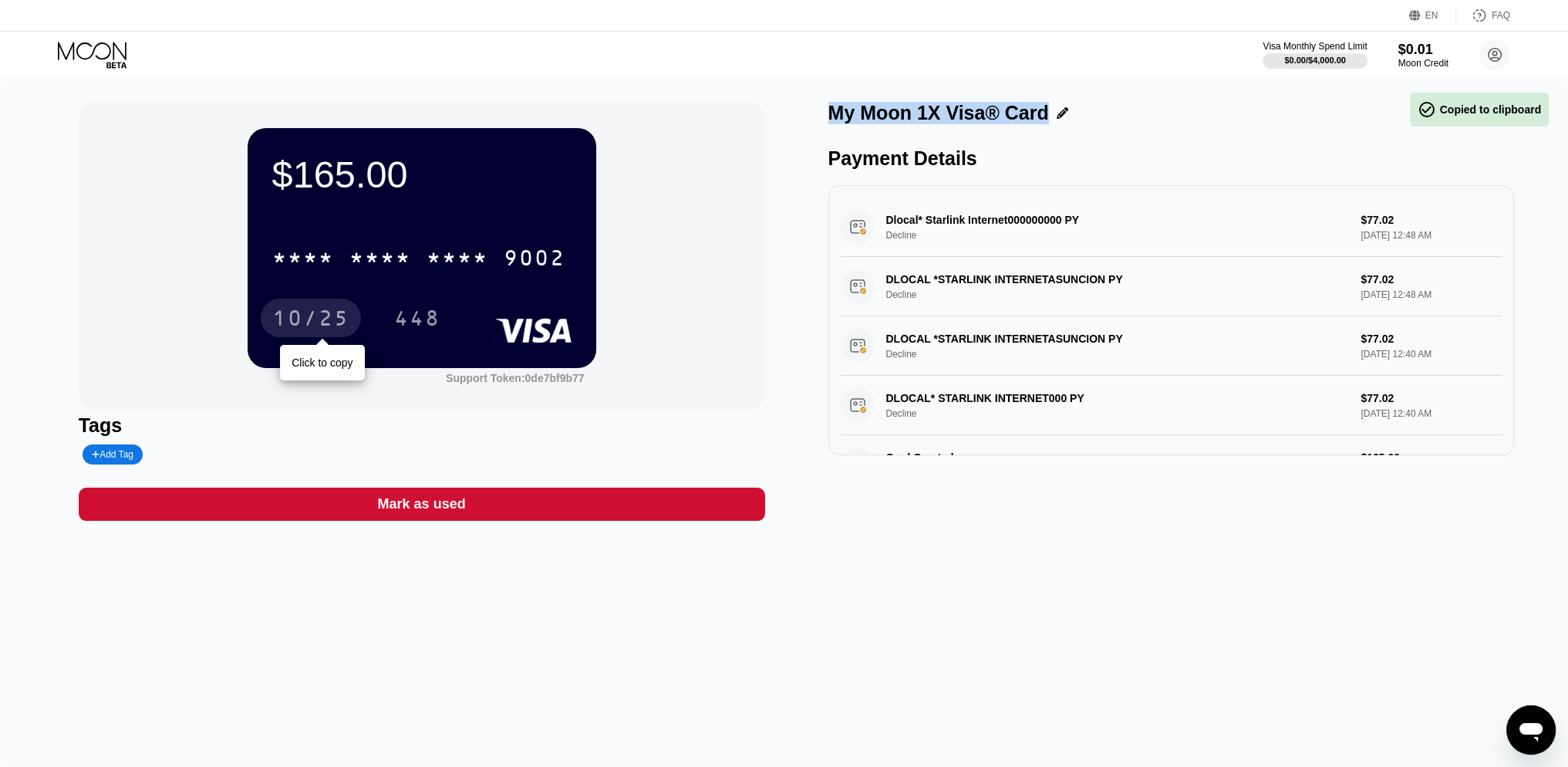
click at [330, 322] on div "10/25" at bounding box center [311, 320] width 77 height 25
